Goal: Task Accomplishment & Management: Manage account settings

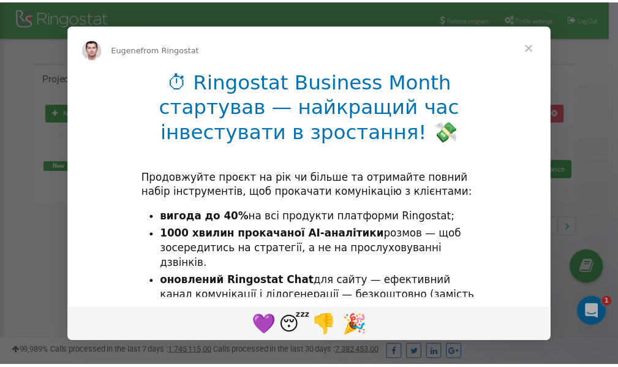
scroll to position [183, 0]
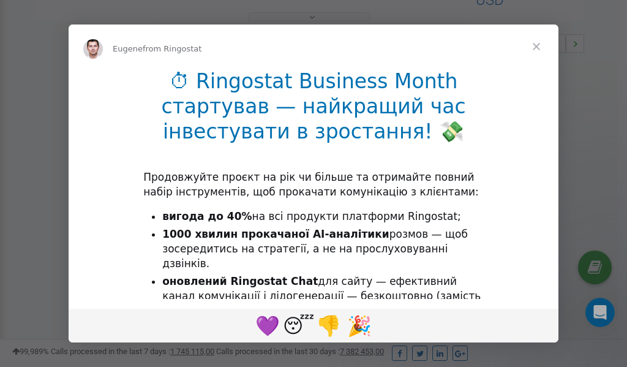
click at [536, 48] on span "Close" at bounding box center [536, 46] width 44 height 44
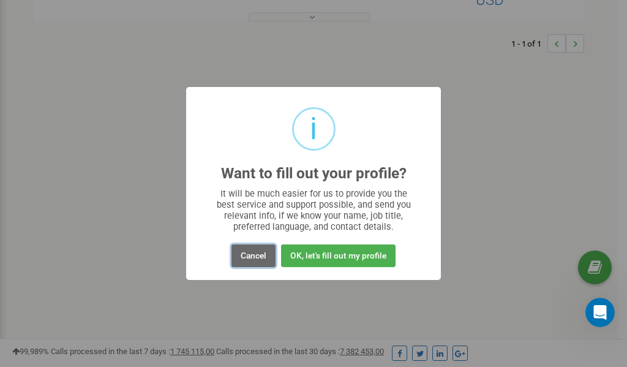
click at [249, 254] on button "Cancel" at bounding box center [253, 255] width 44 height 23
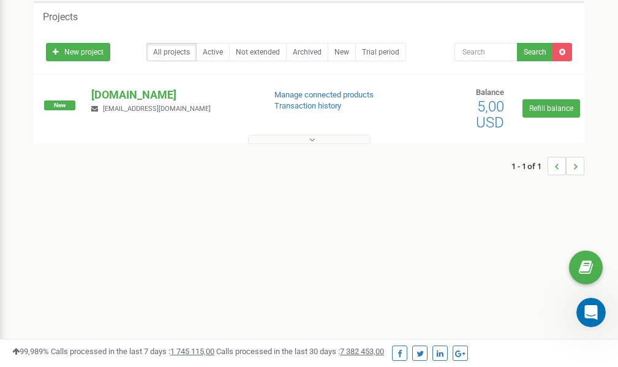
scroll to position [0, 0]
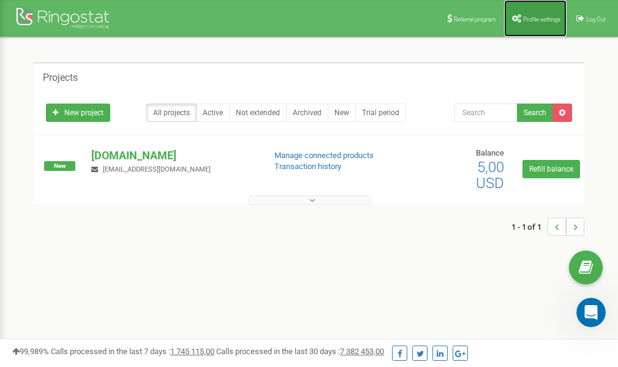
click at [532, 23] on link "Profile settings" at bounding box center [535, 18] width 62 height 37
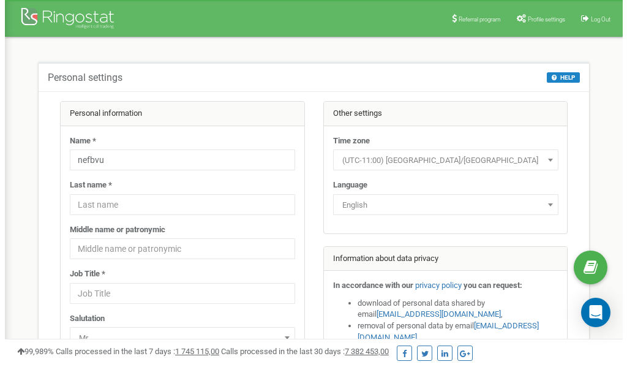
scroll to position [61, 0]
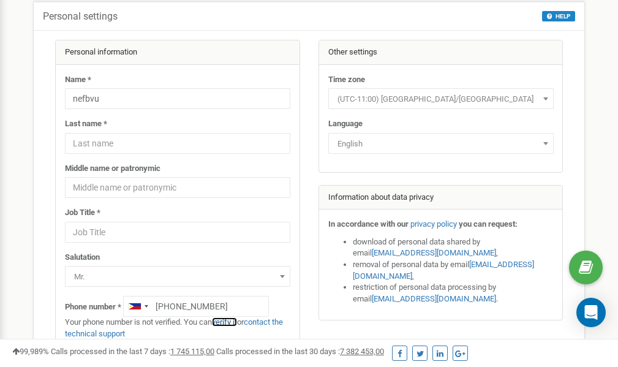
click at [229, 322] on link "verify it" at bounding box center [224, 321] width 25 height 9
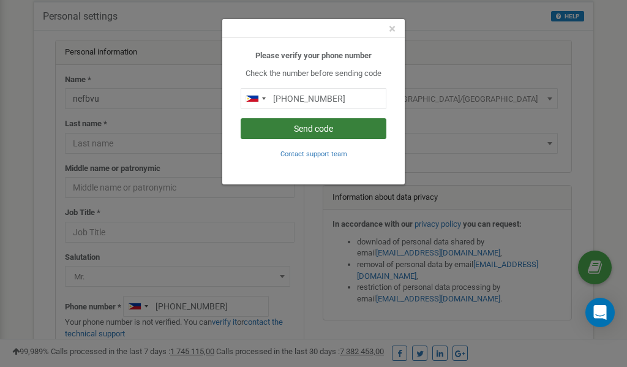
click at [295, 127] on button "Send code" at bounding box center [314, 128] width 146 height 21
